Goal: Task Accomplishment & Management: Use online tool/utility

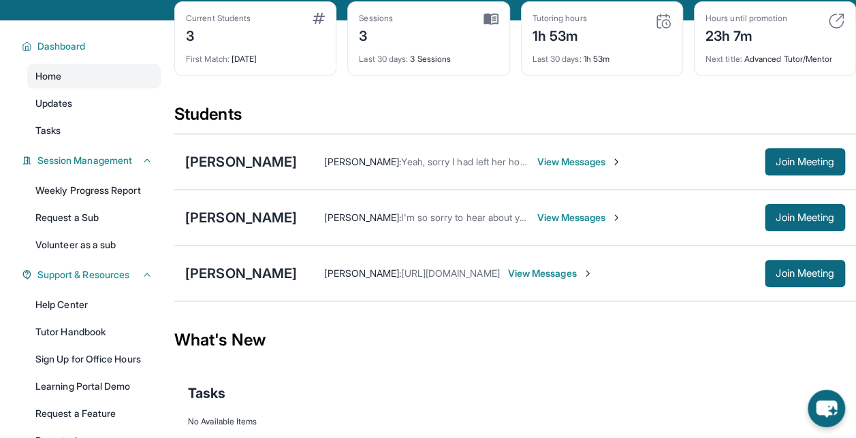
scroll to position [74, 0]
